Goal: Transaction & Acquisition: Download file/media

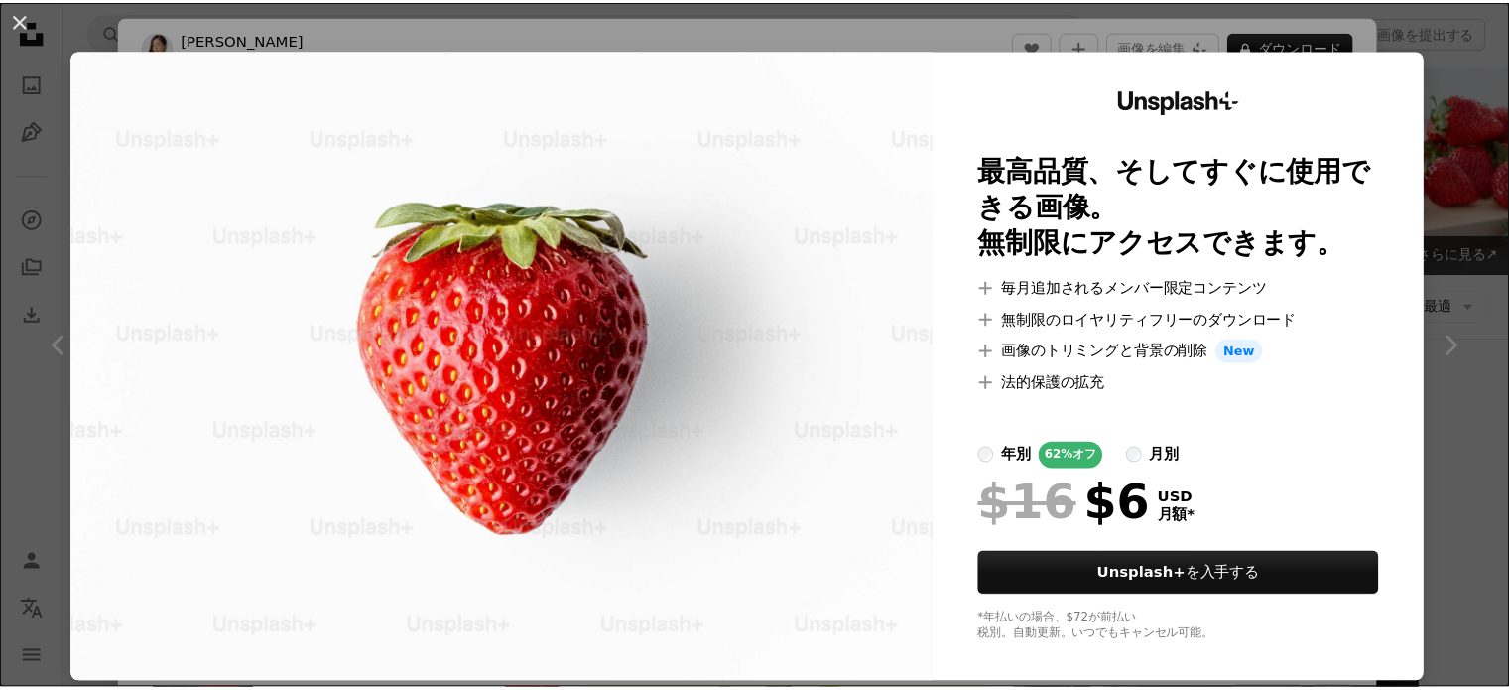
scroll to position [1092, 0]
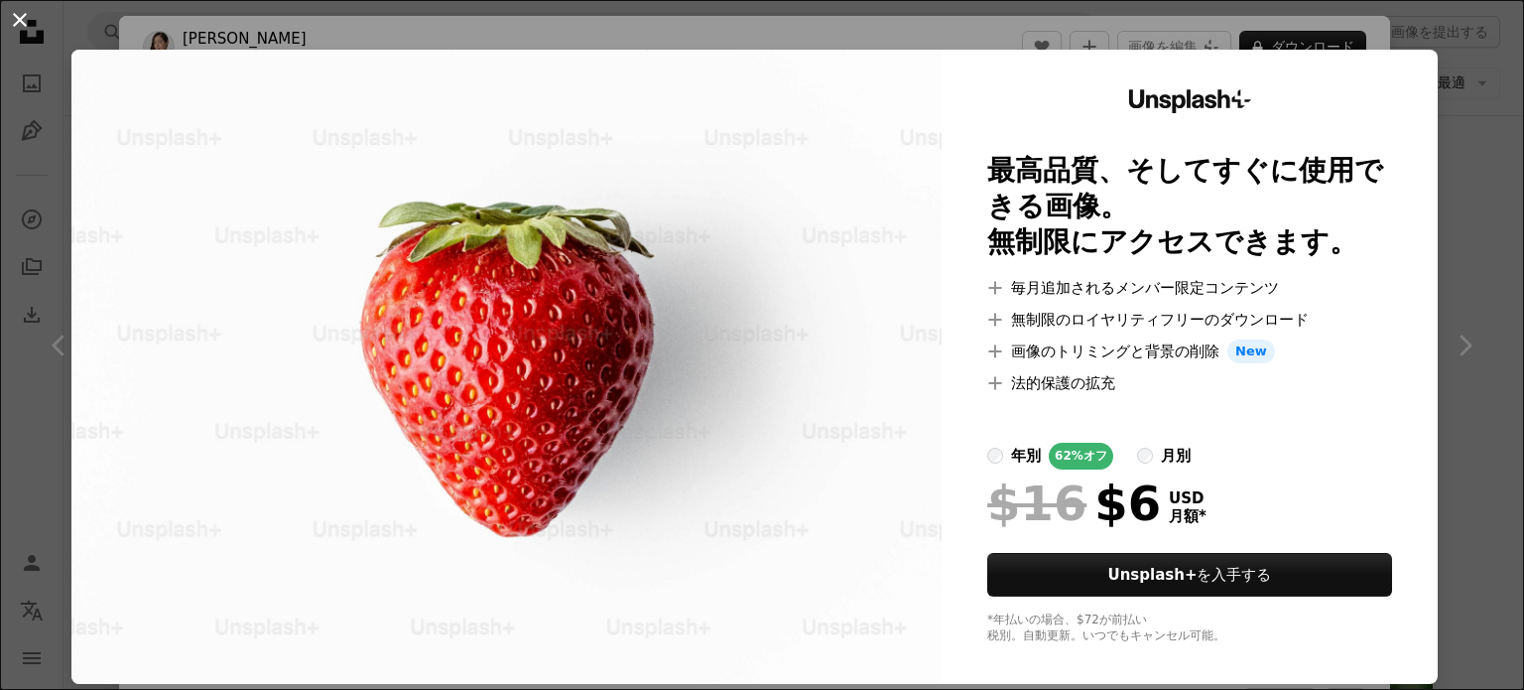
click at [22, 18] on button "An X shape" at bounding box center [20, 20] width 24 height 24
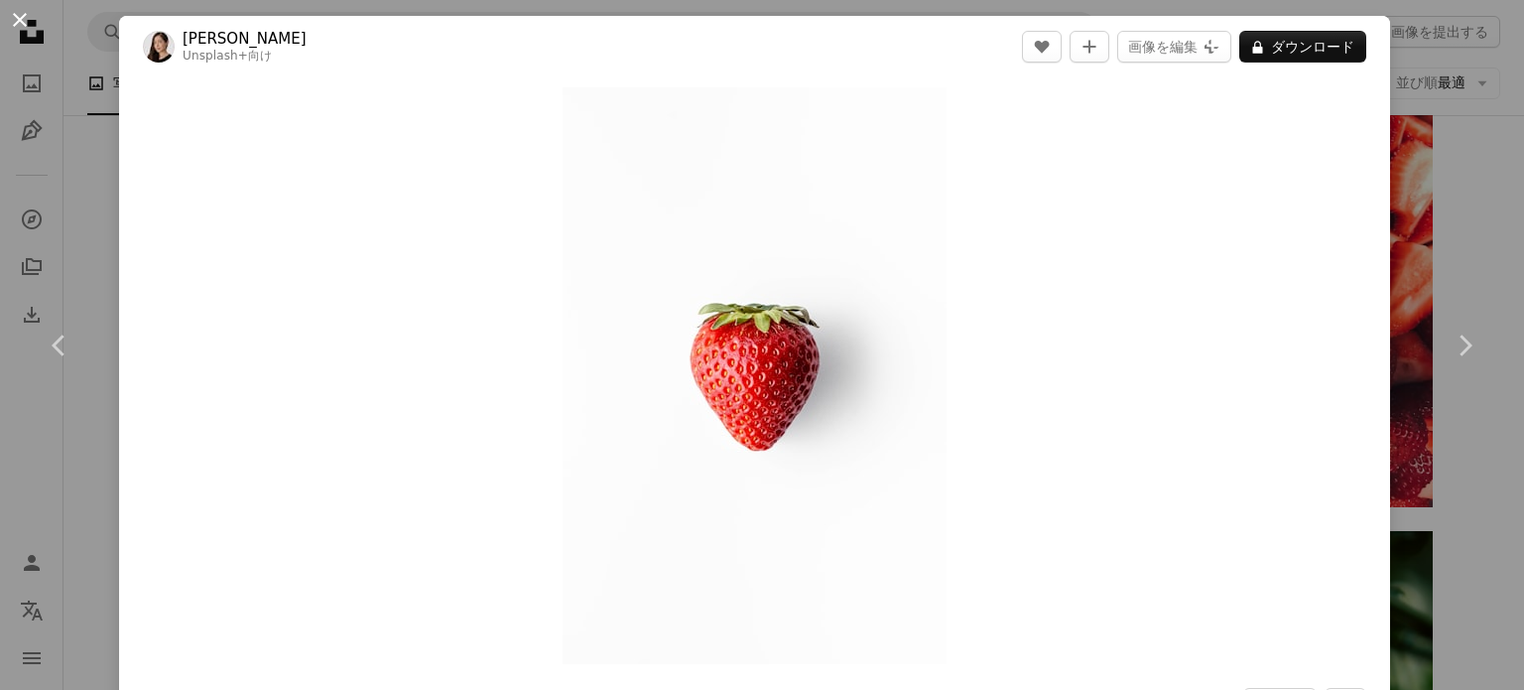
click at [22, 17] on button "An X shape" at bounding box center [20, 20] width 24 height 24
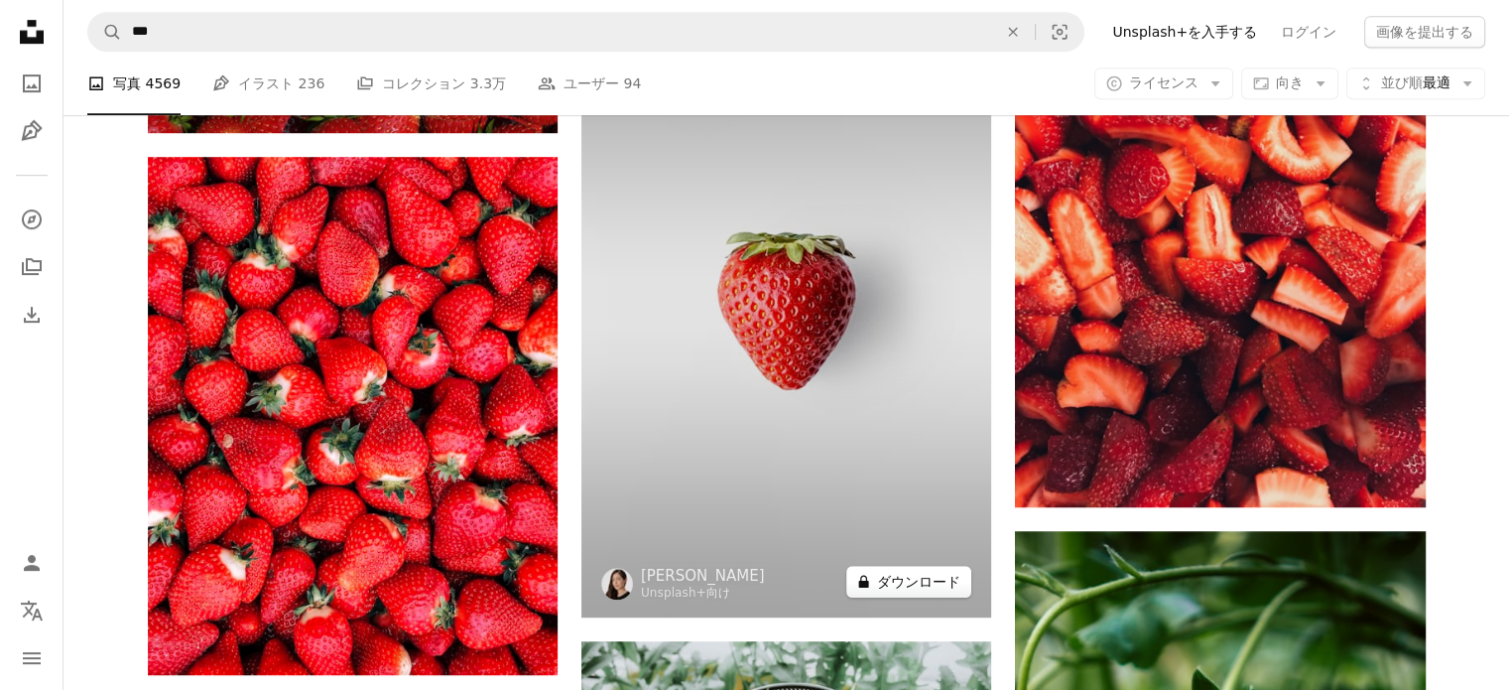
click at [927, 575] on button "A lock ダウンロード" at bounding box center [908, 582] width 125 height 32
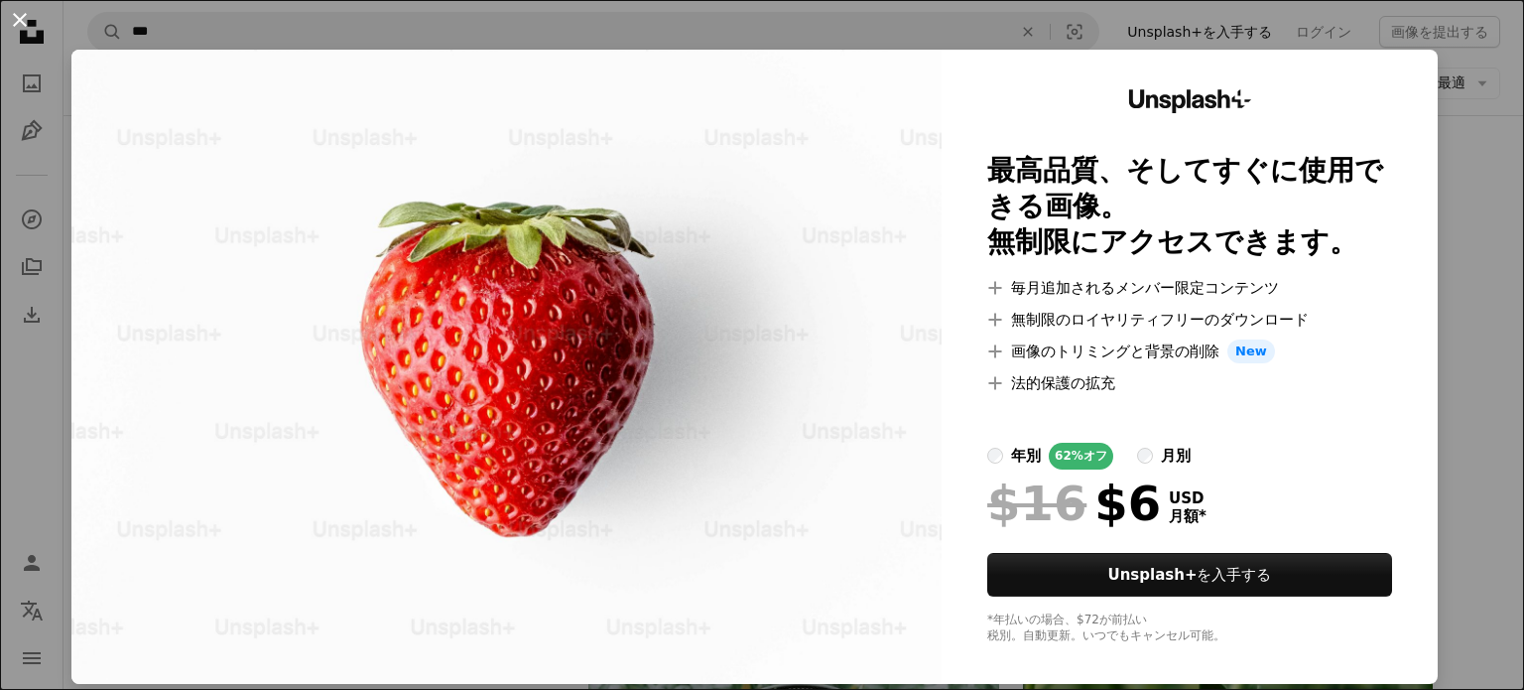
click at [24, 19] on button "An X shape" at bounding box center [20, 20] width 24 height 24
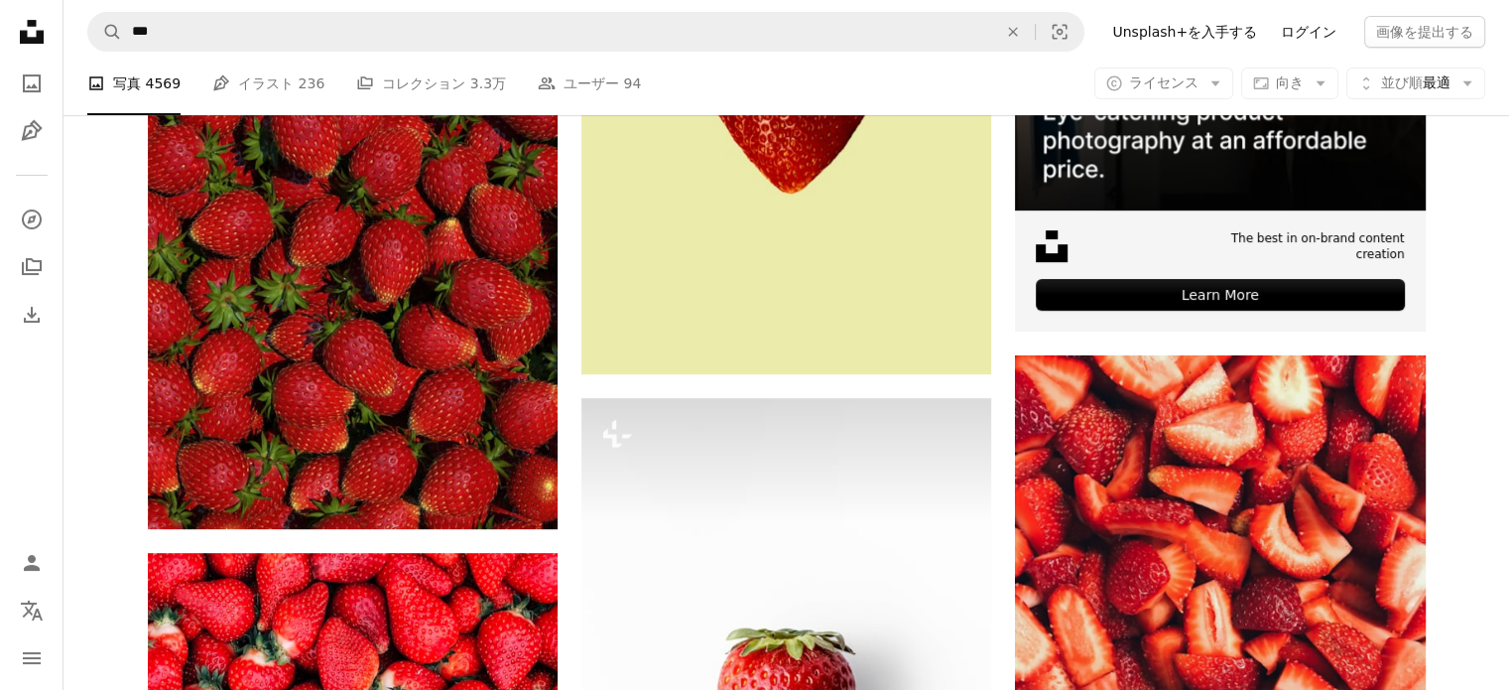
scroll to position [695, 0]
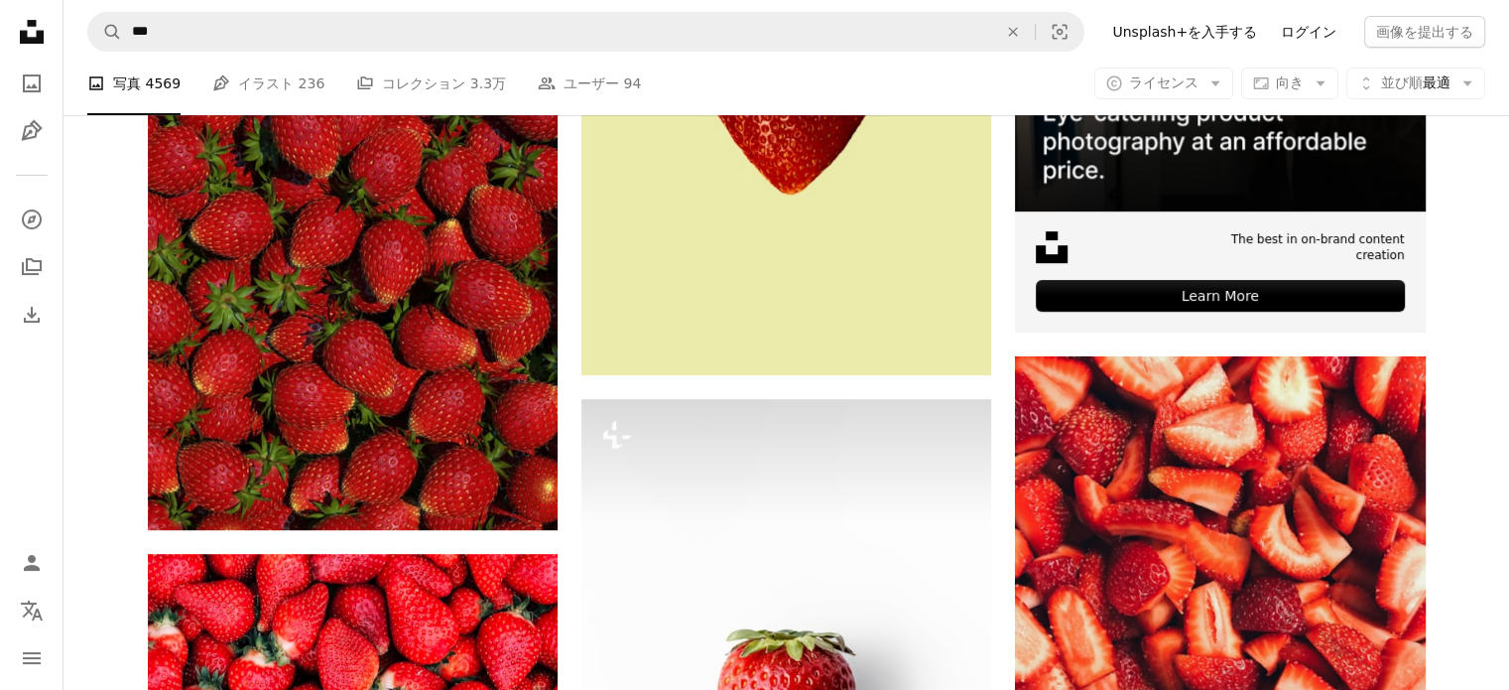
click at [1334, 26] on link "ログイン" at bounding box center [1308, 32] width 79 height 32
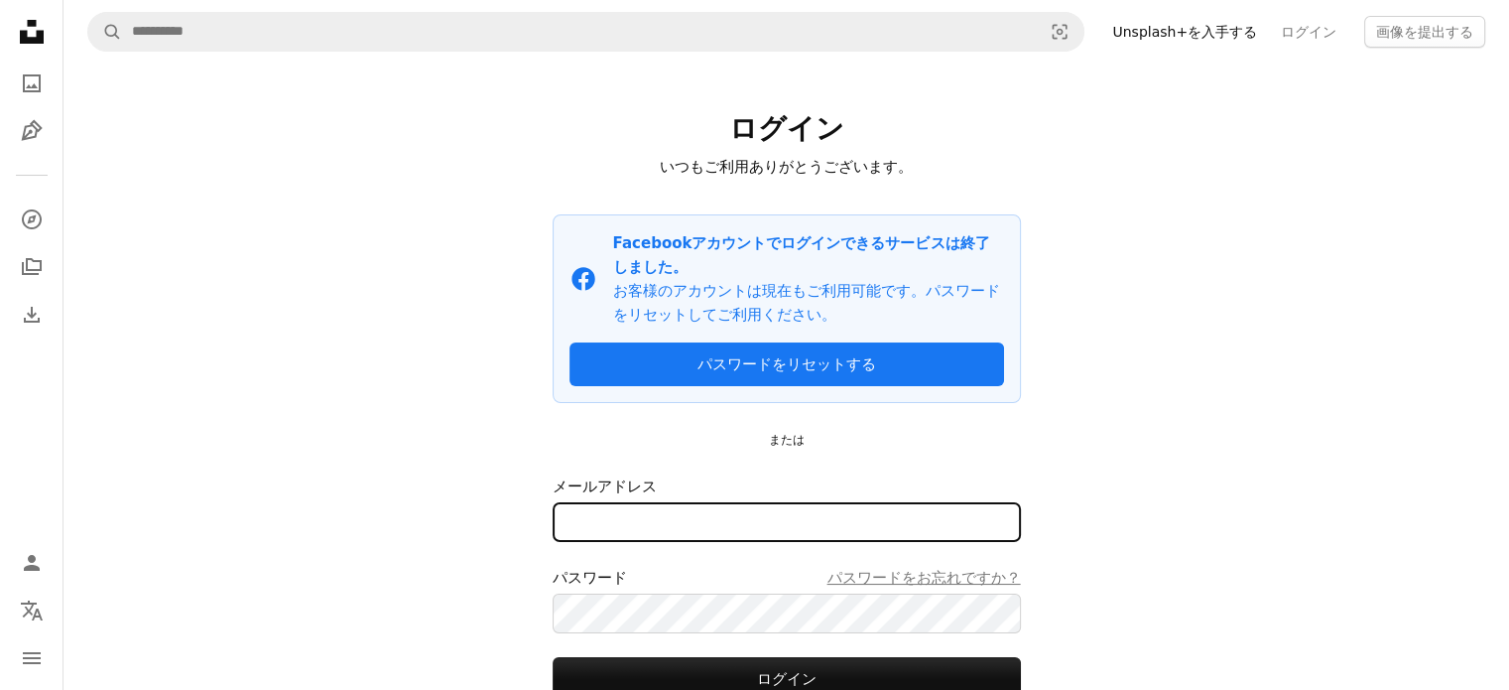
click at [695, 502] on input "メールアドレス" at bounding box center [787, 522] width 468 height 40
type input "*"
type input "**********"
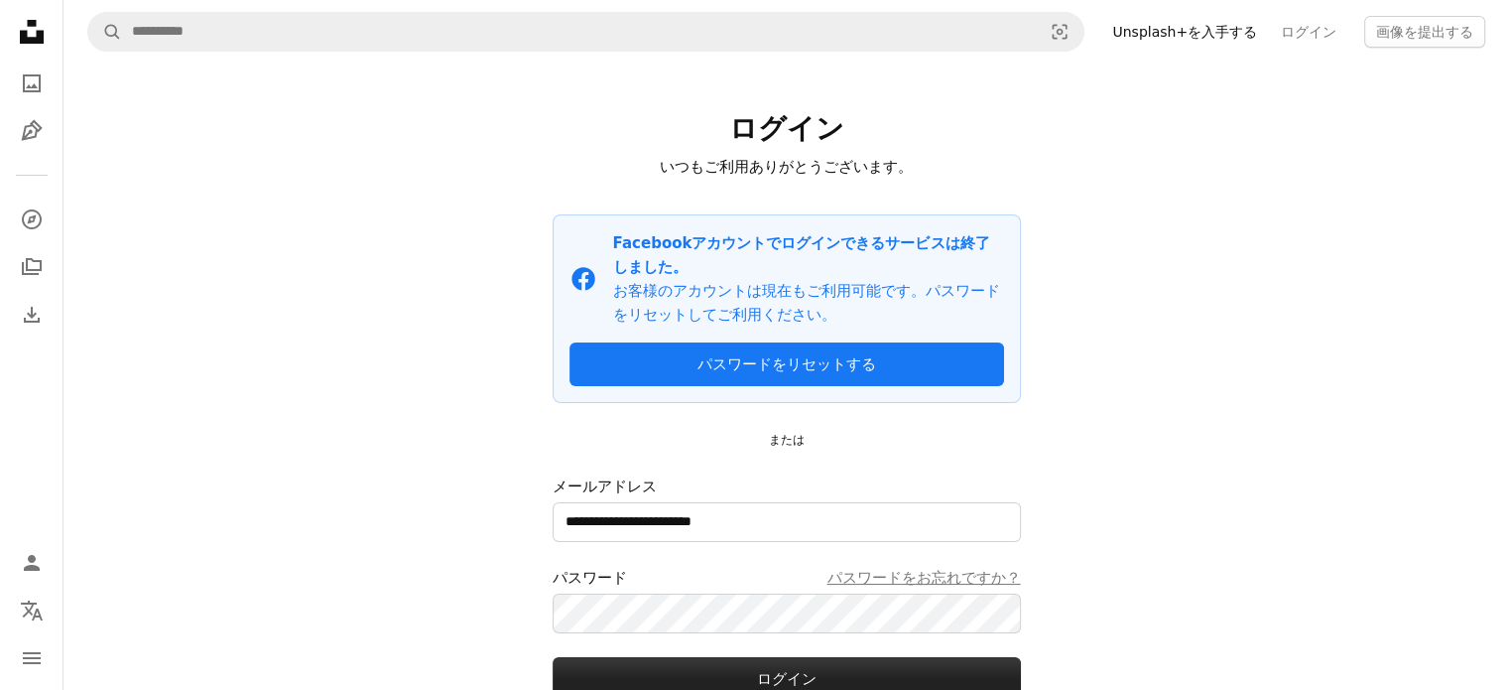
click at [734, 662] on button "ログイン" at bounding box center [787, 679] width 468 height 44
